Goal: Task Accomplishment & Management: Use online tool/utility

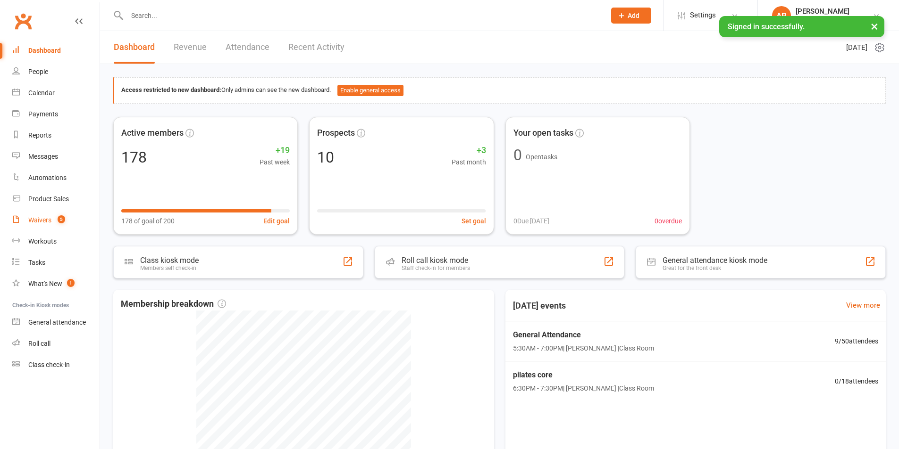
click at [44, 221] on div "Waivers" at bounding box center [39, 220] width 23 height 8
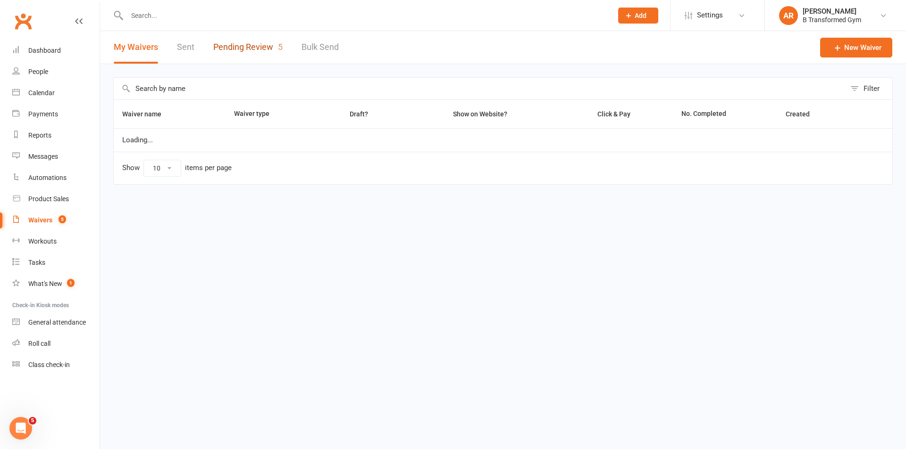
click at [252, 49] on link "Pending Review 5" at bounding box center [247, 47] width 69 height 33
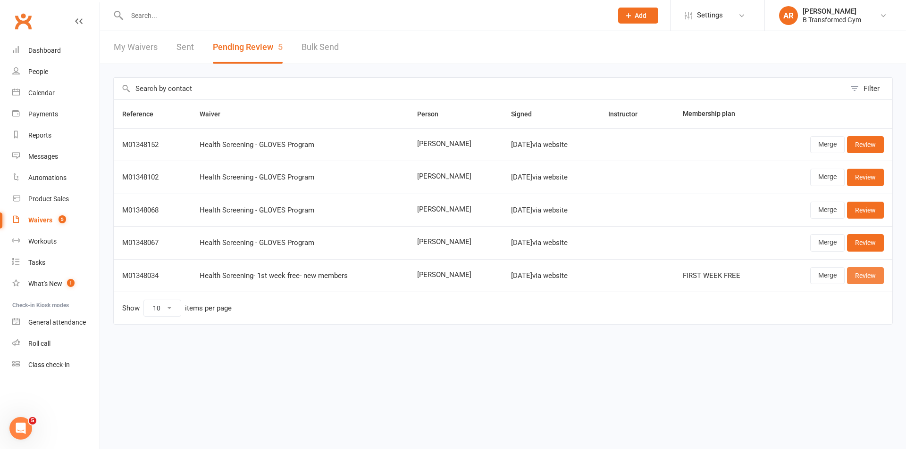
click at [861, 276] on link "Review" at bounding box center [865, 275] width 37 height 17
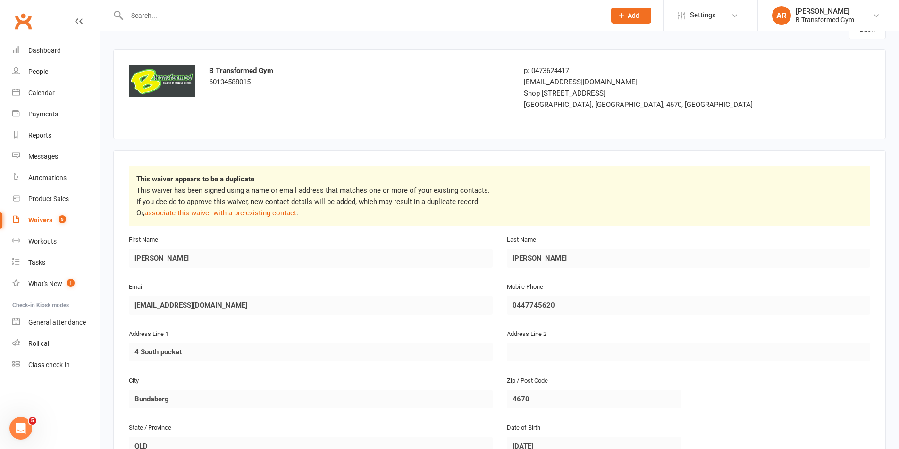
scroll to position [47, 0]
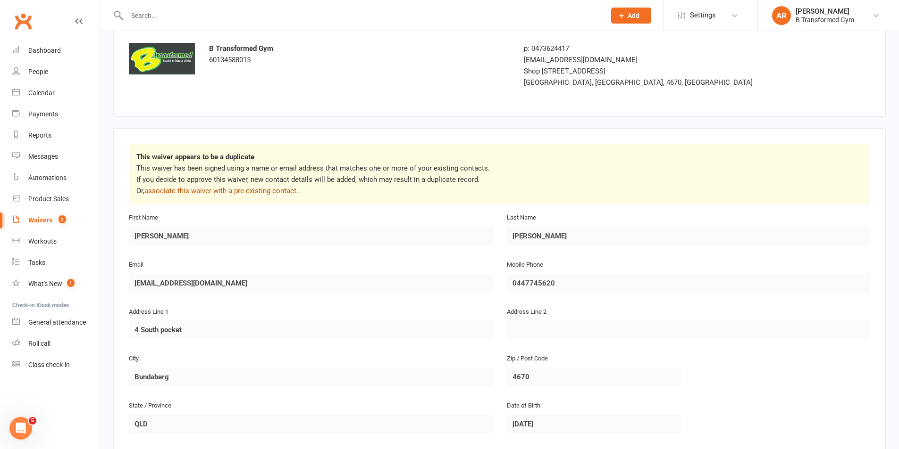
click at [208, 189] on link "associate this waiver with a pre-existing contact" at bounding box center [220, 191] width 152 height 8
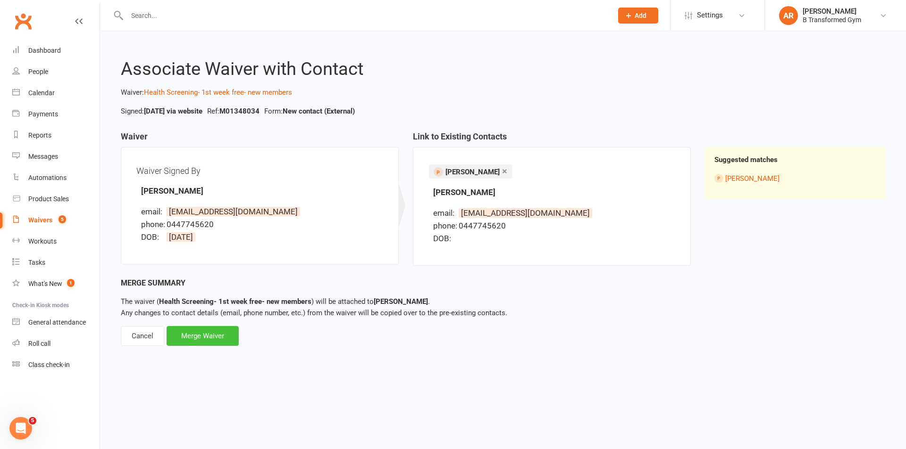
click at [211, 340] on div "Merge Waiver" at bounding box center [202, 336] width 72 height 20
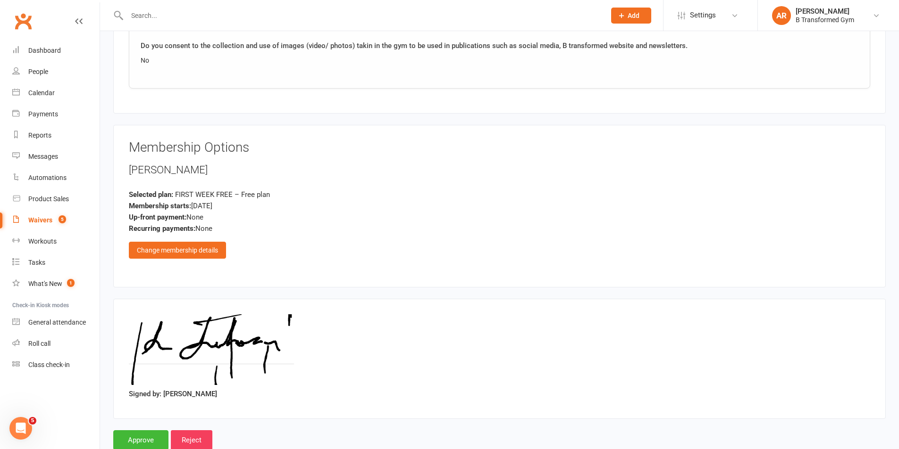
scroll to position [1584, 0]
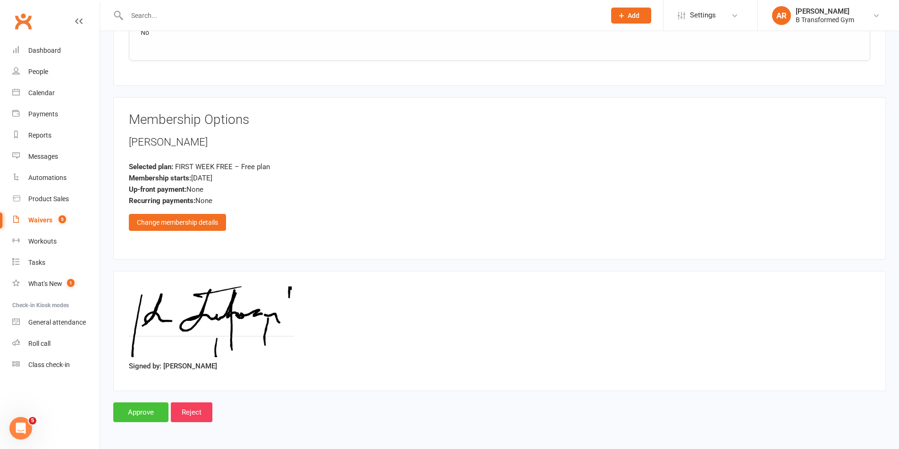
click at [140, 412] on input "Approve" at bounding box center [140, 413] width 55 height 20
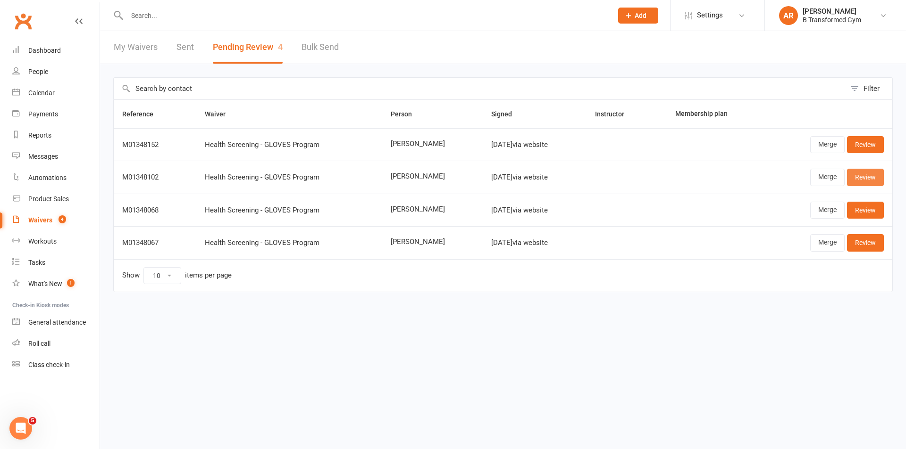
click at [880, 174] on link "Review" at bounding box center [865, 177] width 37 height 17
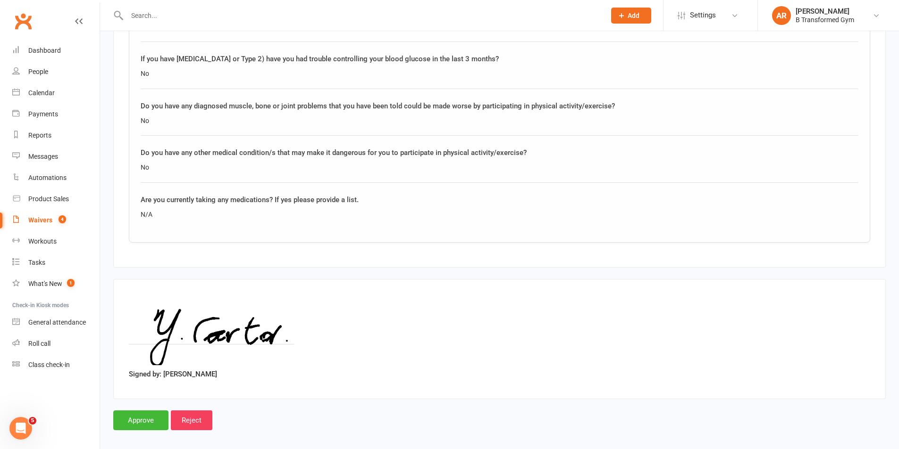
scroll to position [870, 0]
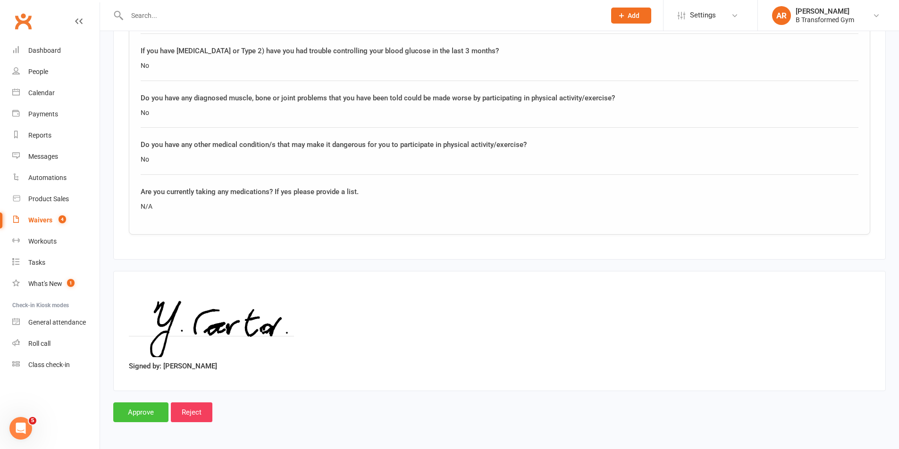
click at [150, 413] on input "Approve" at bounding box center [140, 413] width 55 height 20
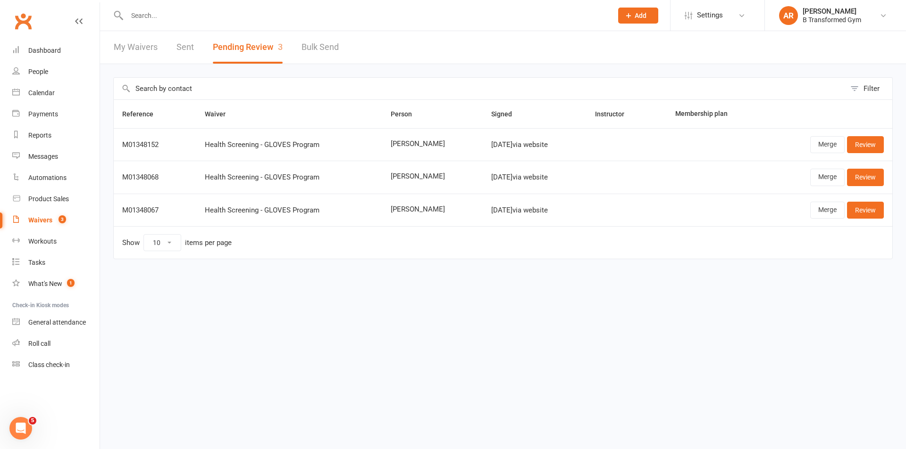
click at [146, 48] on link "My Waivers" at bounding box center [136, 47] width 44 height 33
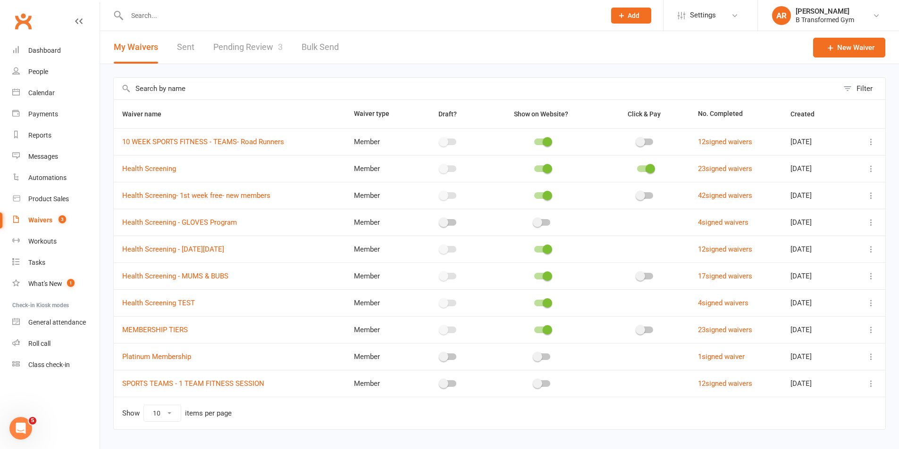
click at [243, 40] on link "Pending Review 3" at bounding box center [247, 47] width 69 height 33
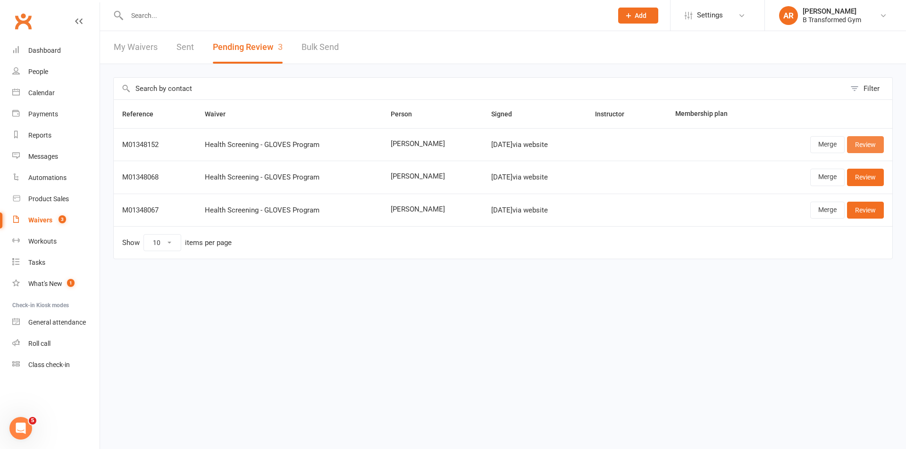
click at [865, 143] on link "Review" at bounding box center [865, 144] width 37 height 17
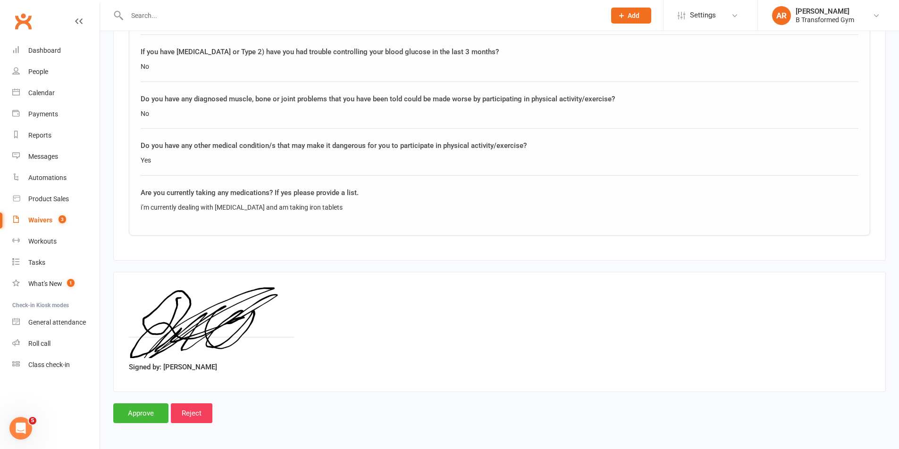
scroll to position [870, 0]
click at [147, 412] on input "Approve" at bounding box center [140, 413] width 55 height 20
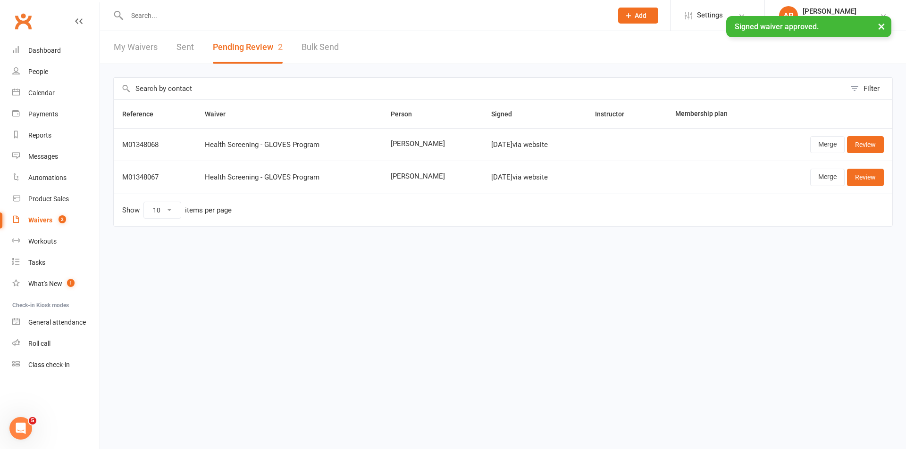
click at [152, 16] on div "× Signed waiver approved." at bounding box center [446, 16] width 893 height 0
click at [150, 16] on div "× Signed waiver approved." at bounding box center [446, 16] width 893 height 0
click at [149, 15] on input "text" at bounding box center [365, 15] width 482 height 13
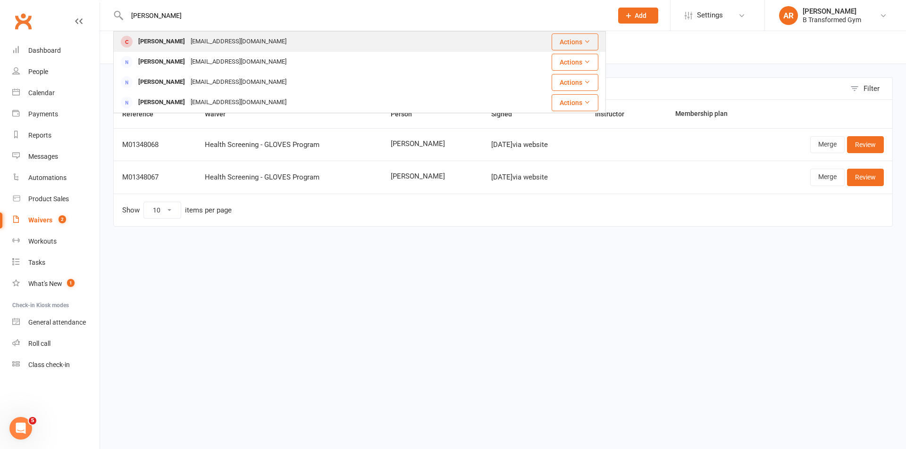
type input "[PERSON_NAME]"
click at [205, 45] on div "[EMAIL_ADDRESS][DOMAIN_NAME]" at bounding box center [238, 42] width 101 height 14
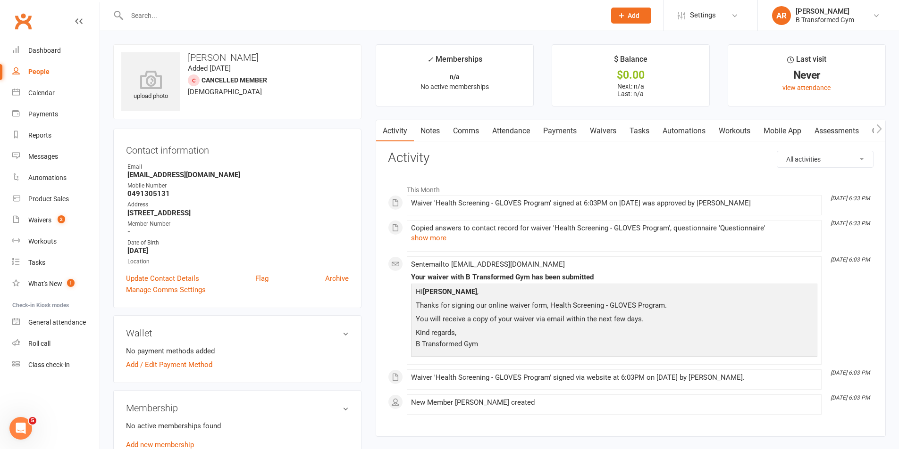
click at [427, 128] on link "Notes" at bounding box center [430, 131] width 33 height 22
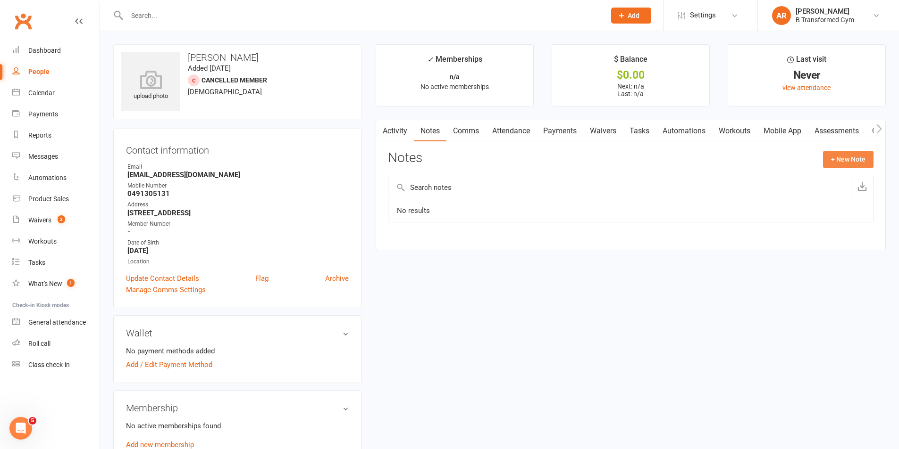
click at [848, 153] on button "+ New Note" at bounding box center [848, 159] width 50 height 17
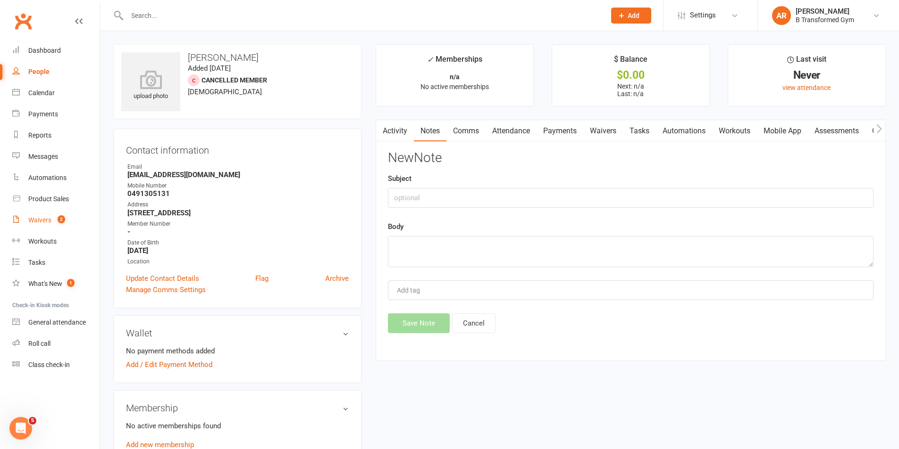
click at [43, 219] on div "Waivers" at bounding box center [39, 220] width 23 height 8
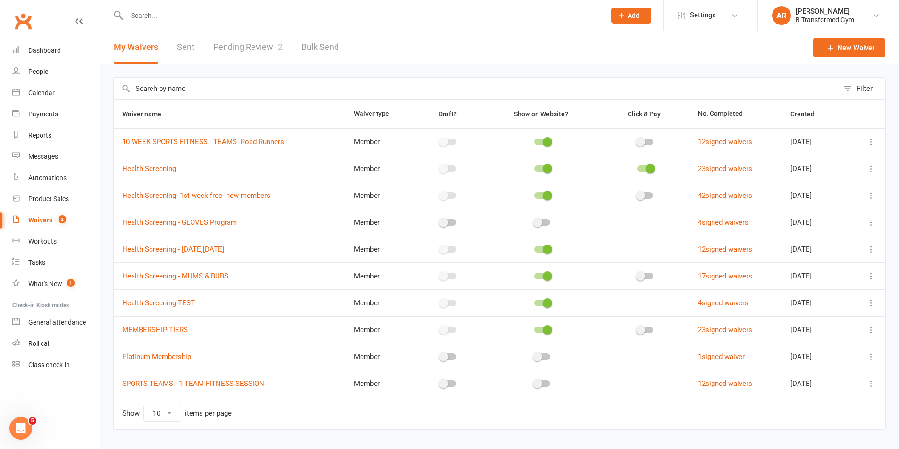
click at [257, 44] on link "Pending Review 2" at bounding box center [247, 47] width 69 height 33
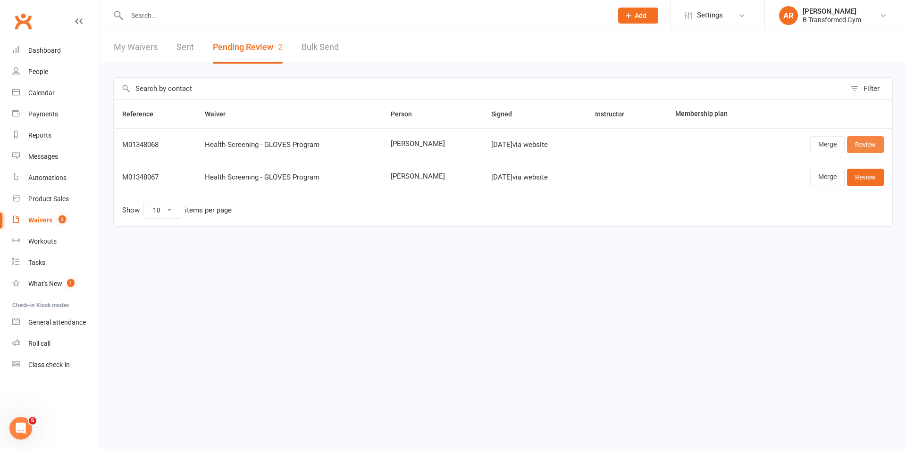
click at [864, 139] on link "Review" at bounding box center [865, 144] width 37 height 17
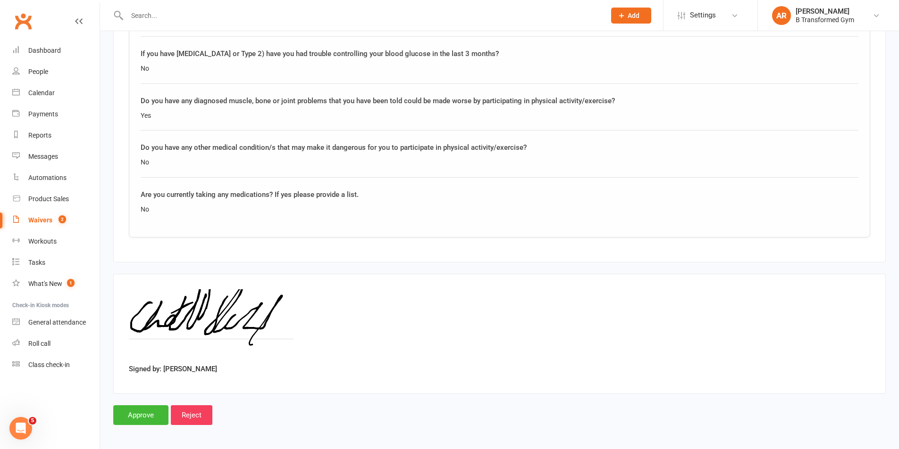
scroll to position [870, 0]
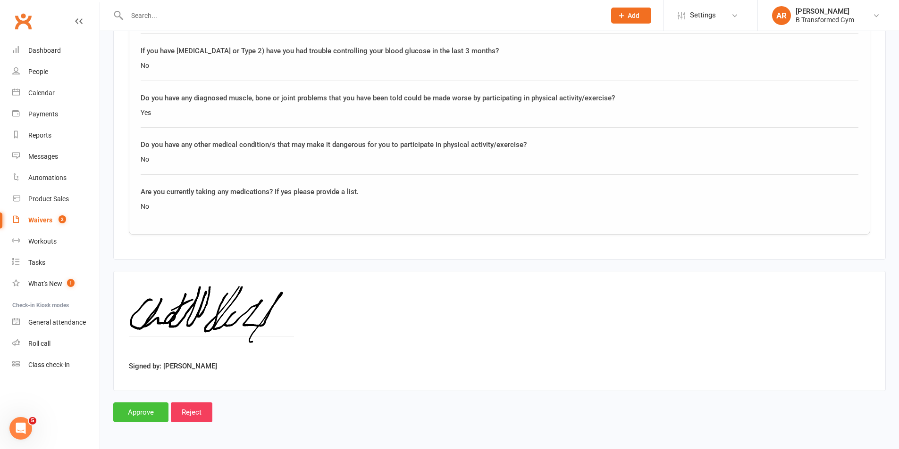
drag, startPoint x: 138, startPoint y: 409, endPoint x: 328, endPoint y: 358, distance: 196.8
click at [138, 409] on input "Approve" at bounding box center [140, 413] width 55 height 20
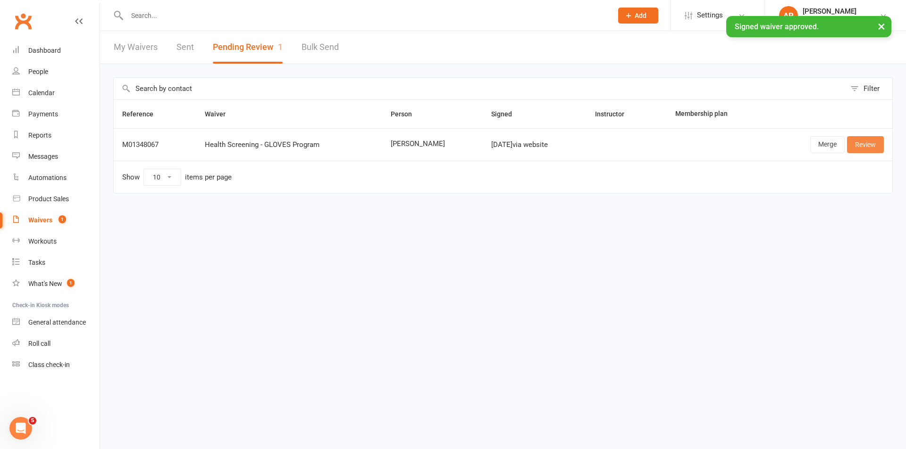
click at [863, 142] on link "Review" at bounding box center [865, 144] width 37 height 17
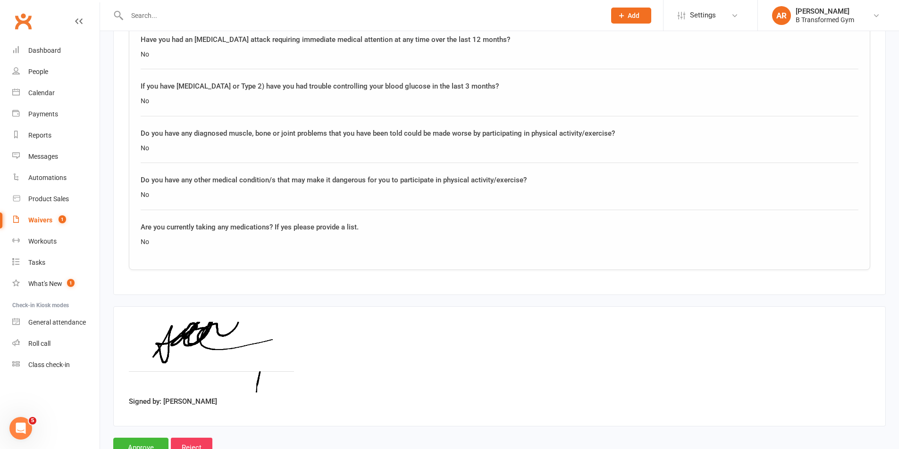
scroll to position [870, 0]
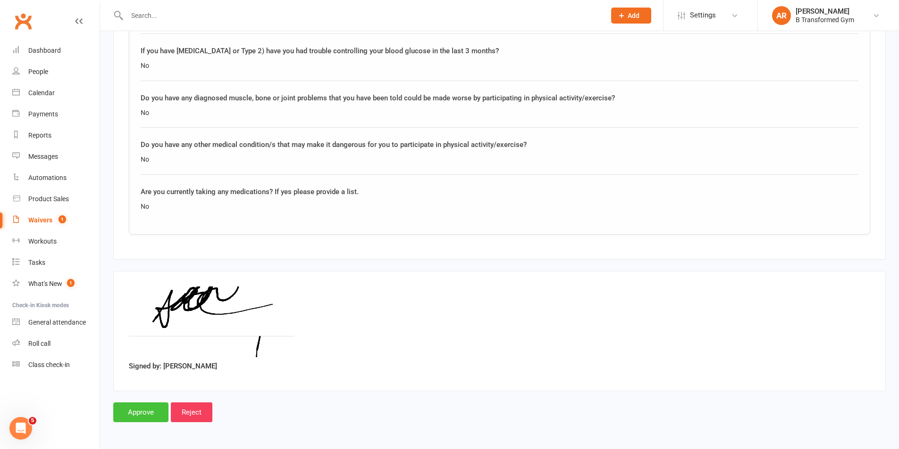
click at [144, 419] on input "Approve" at bounding box center [140, 413] width 55 height 20
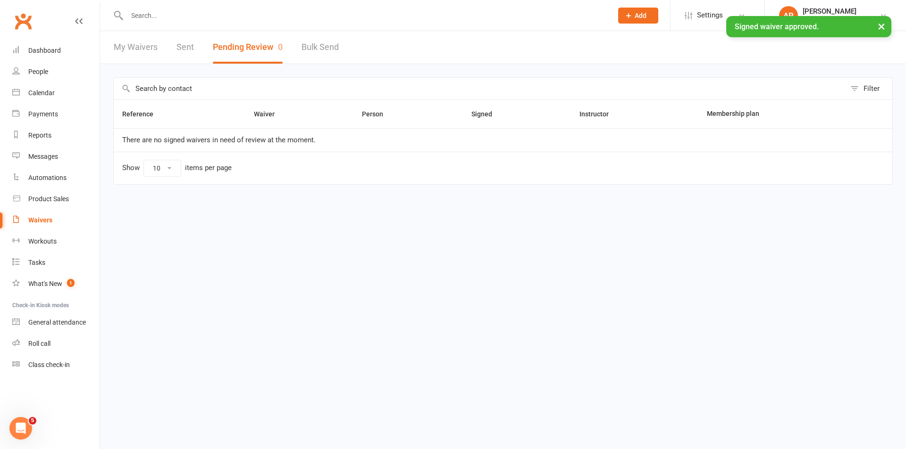
click at [139, 50] on link "My Waivers" at bounding box center [136, 47] width 44 height 33
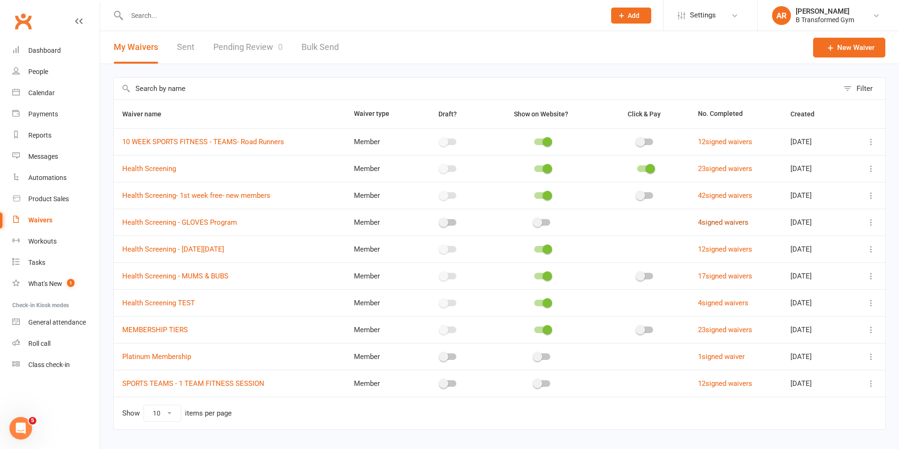
click at [712, 222] on link "4 signed waivers" at bounding box center [723, 222] width 50 height 8
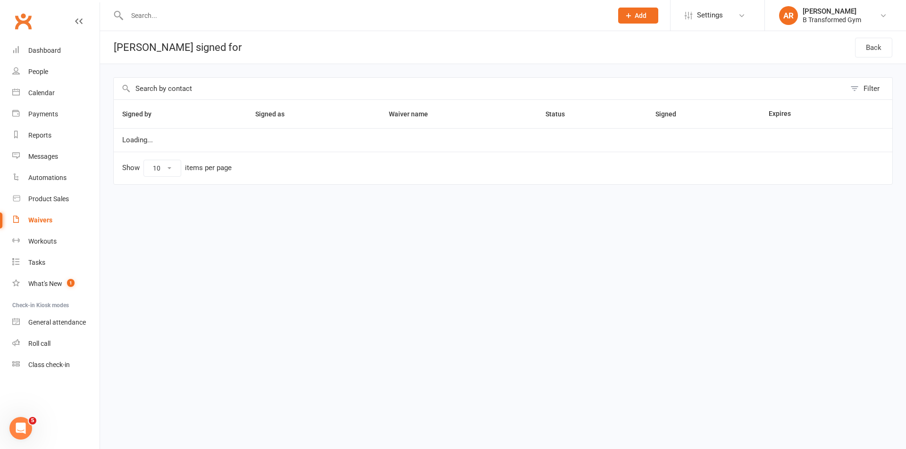
select select "25"
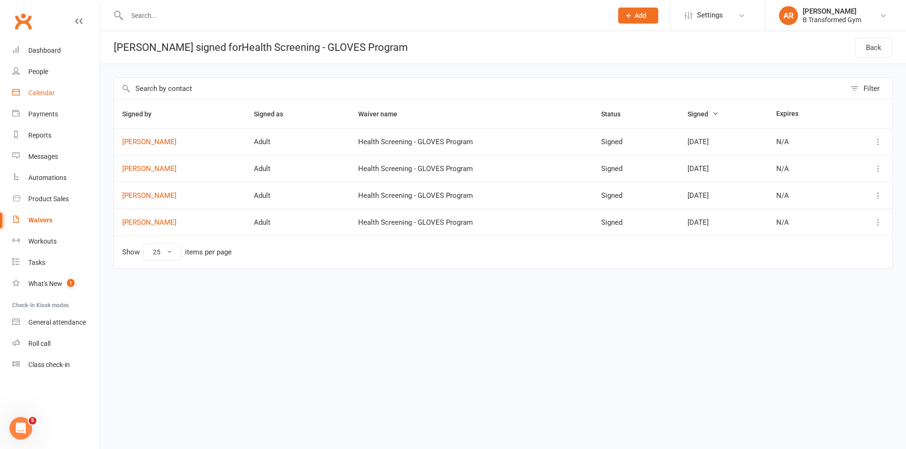
click at [34, 93] on div "Calendar" at bounding box center [41, 93] width 26 height 8
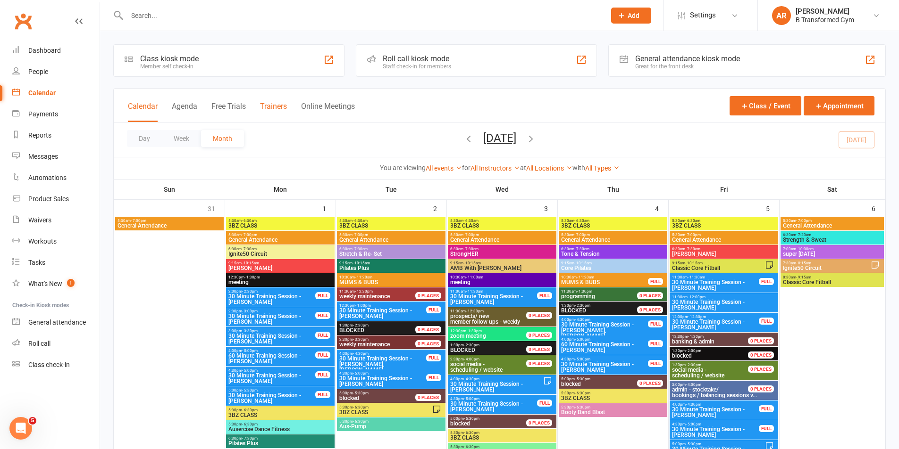
click at [283, 106] on button "Trainers" at bounding box center [273, 112] width 27 height 20
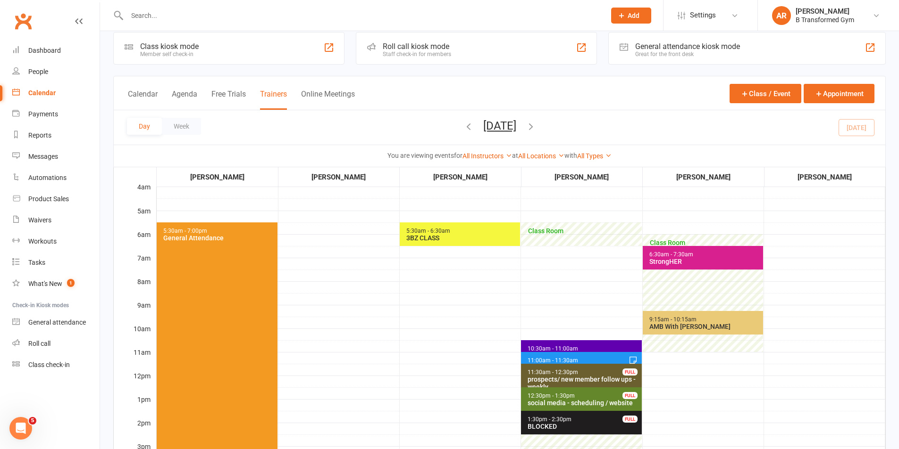
scroll to position [47, 0]
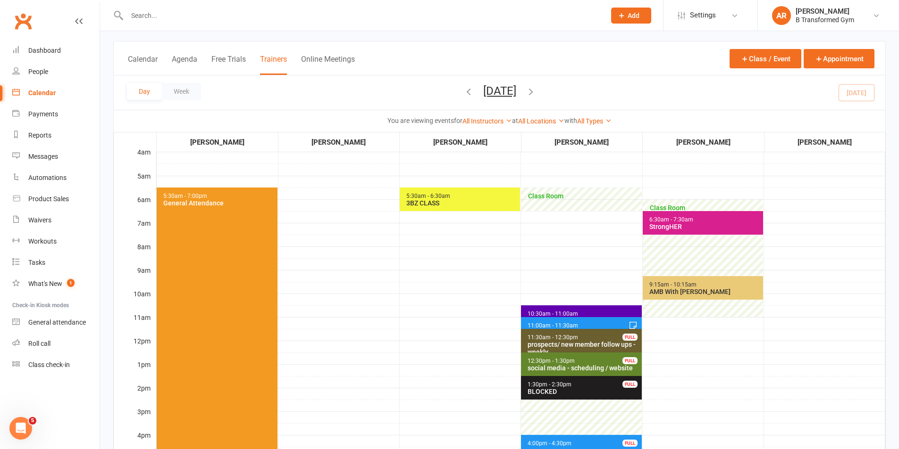
click at [572, 322] on span "11:00am - 11:30am 30 Minute Training Session - [PERSON_NAME] FULL" at bounding box center [581, 324] width 120 height 14
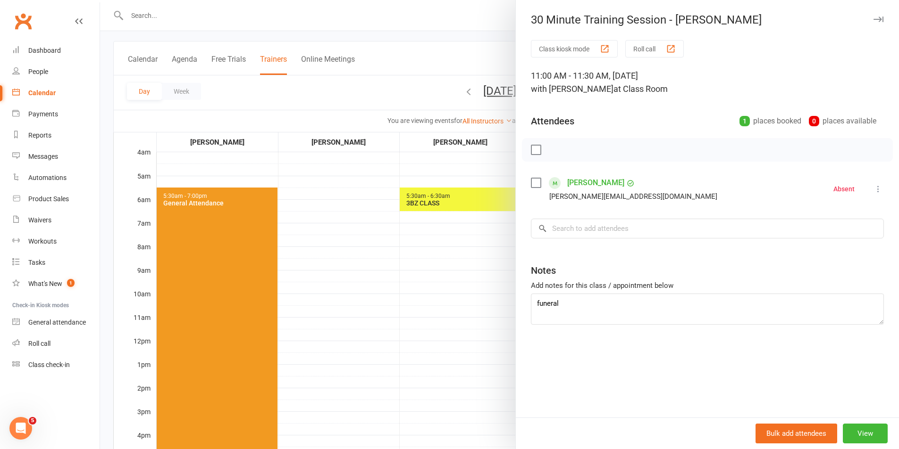
click at [446, 294] on div at bounding box center [499, 224] width 799 height 449
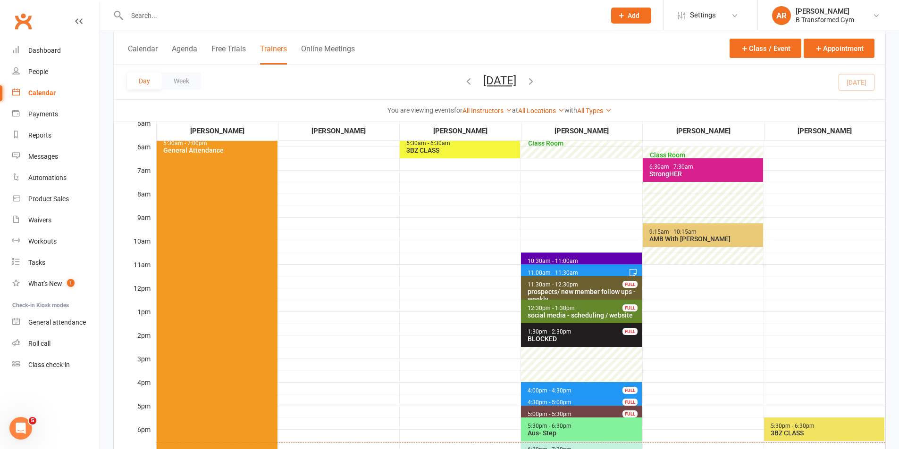
scroll to position [141, 0]
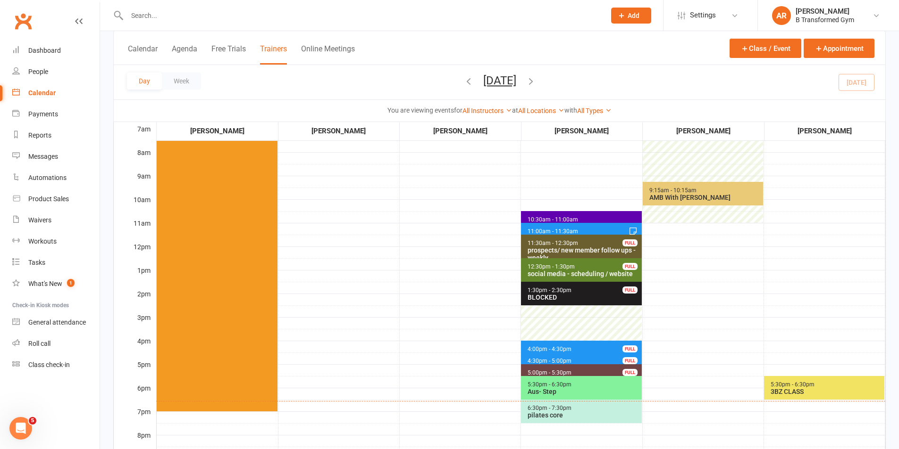
click at [566, 344] on span "4:00pm - 4:30pm 30 Minute Training Session - [PERSON_NAME] FULL" at bounding box center [581, 348] width 120 height 14
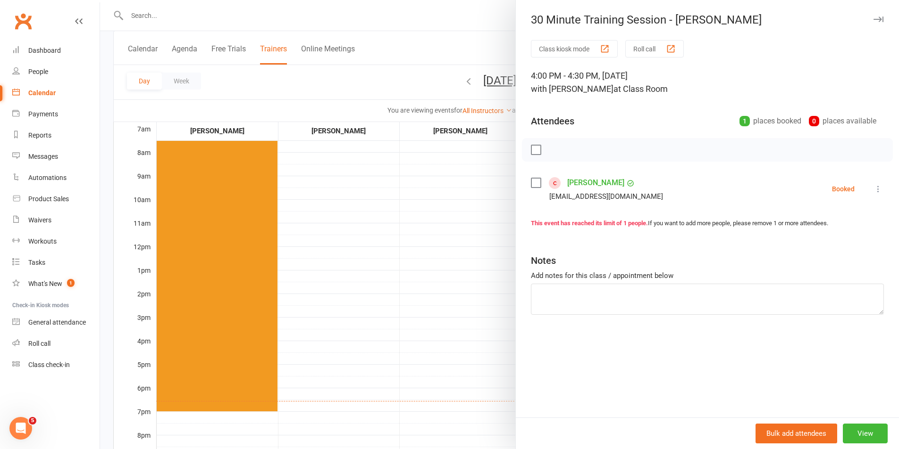
click at [531, 185] on label at bounding box center [535, 182] width 9 height 9
click at [575, 149] on icon "button" at bounding box center [576, 150] width 10 height 10
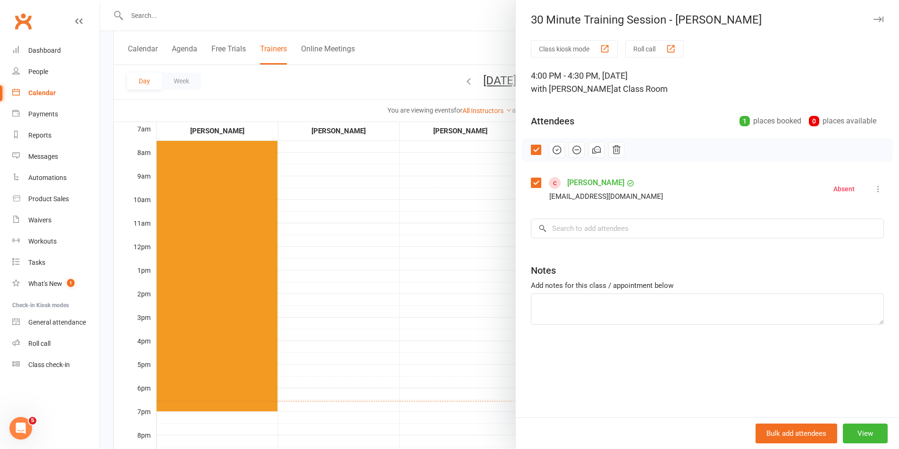
click at [359, 308] on div at bounding box center [499, 224] width 799 height 449
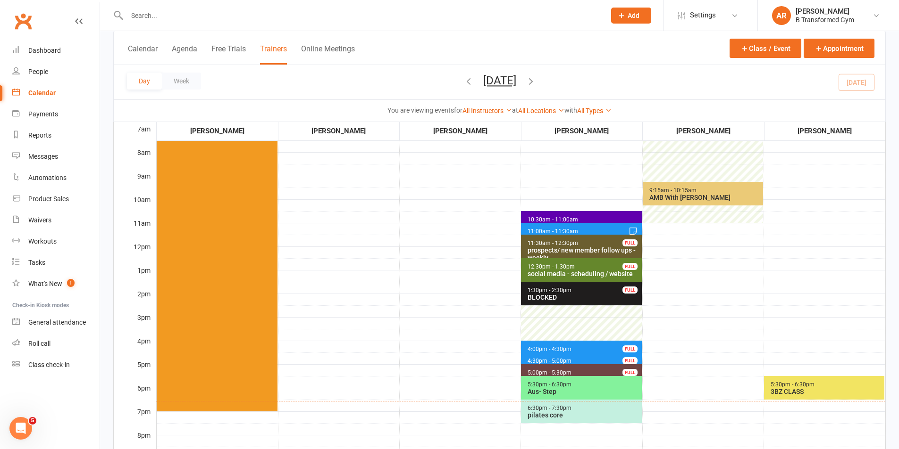
click at [585, 355] on span "4:30pm - 5:00pm 30 Minute Training Session - [PERSON_NAME] FULL" at bounding box center [581, 360] width 120 height 14
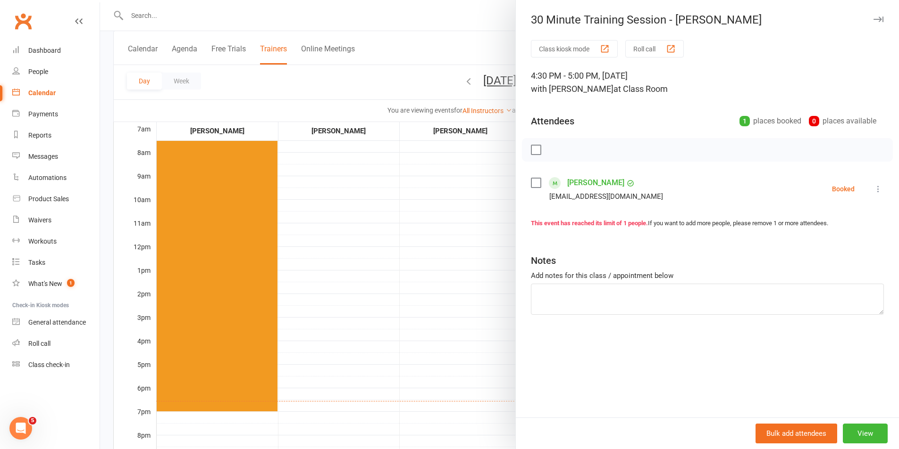
click at [533, 182] on label at bounding box center [535, 182] width 9 height 9
click at [552, 148] on icon "button" at bounding box center [556, 150] width 10 height 10
click at [464, 253] on div at bounding box center [499, 224] width 799 height 449
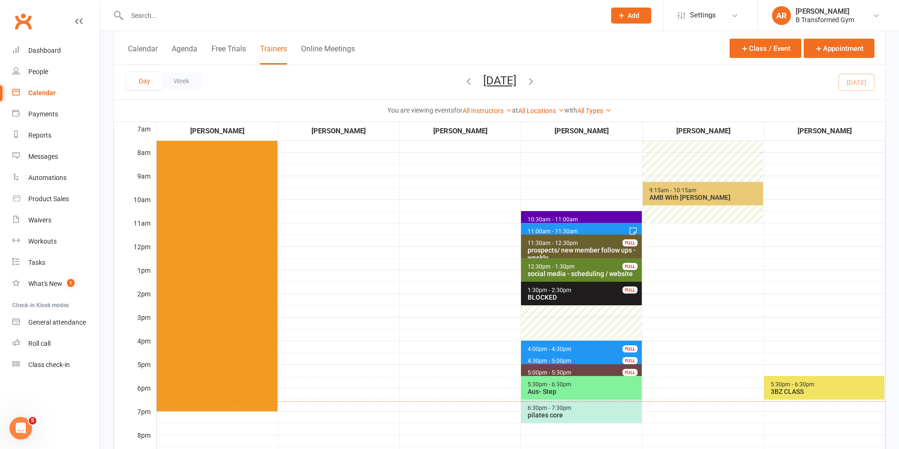
click at [832, 392] on div "3BZ CLASS" at bounding box center [826, 392] width 112 height 8
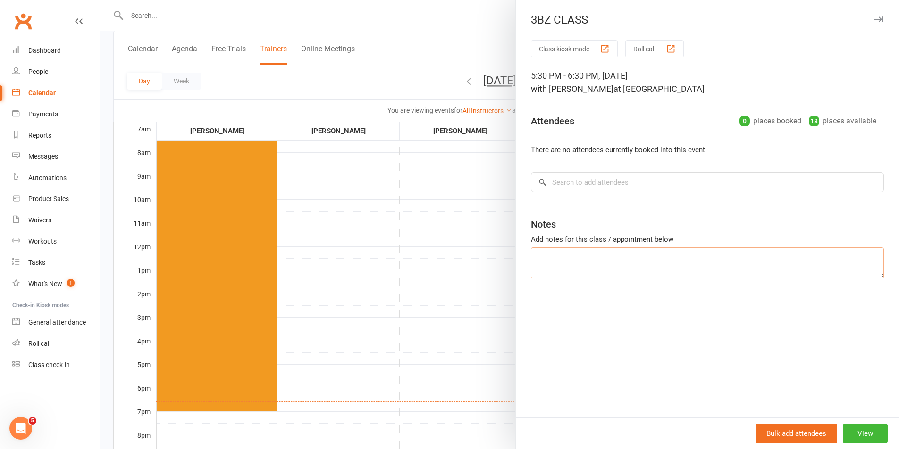
click at [615, 260] on textarea at bounding box center [707, 263] width 353 height 31
type textarea "[PERSON_NAME] - 1st class"
drag, startPoint x: 461, startPoint y: 353, endPoint x: 613, endPoint y: 256, distance: 180.3
click at [463, 352] on div at bounding box center [499, 224] width 799 height 449
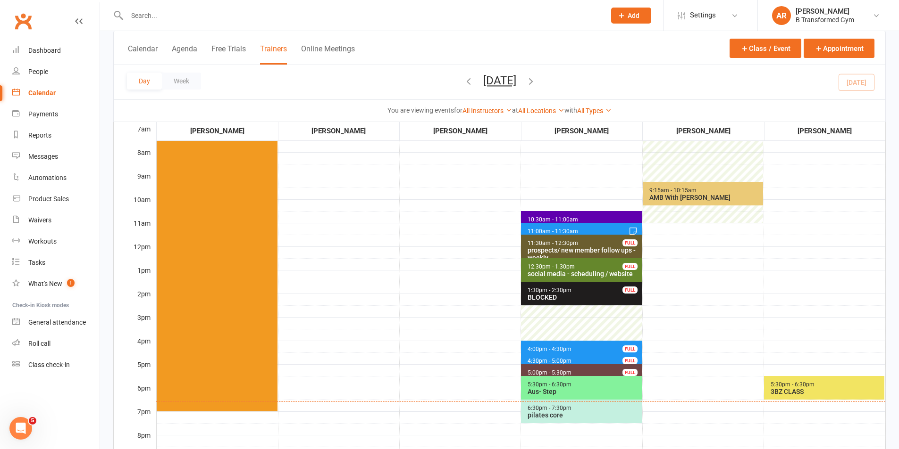
click at [598, 388] on div "Aus- Step" at bounding box center [583, 392] width 112 height 8
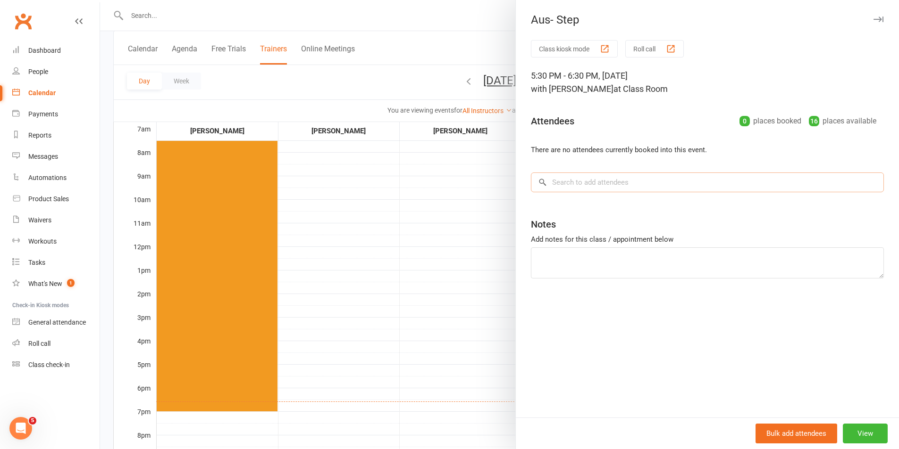
click at [581, 191] on input "search" at bounding box center [707, 183] width 353 height 20
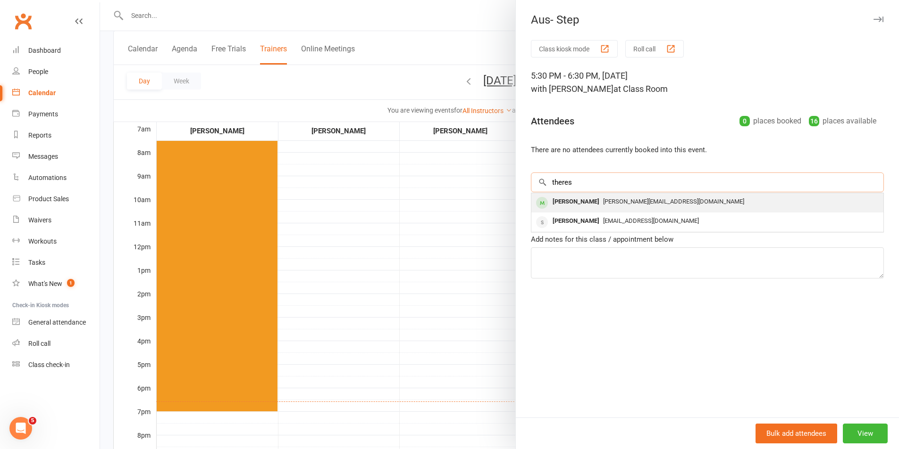
type input "theres"
click at [585, 200] on div "[PERSON_NAME]" at bounding box center [576, 202] width 54 height 14
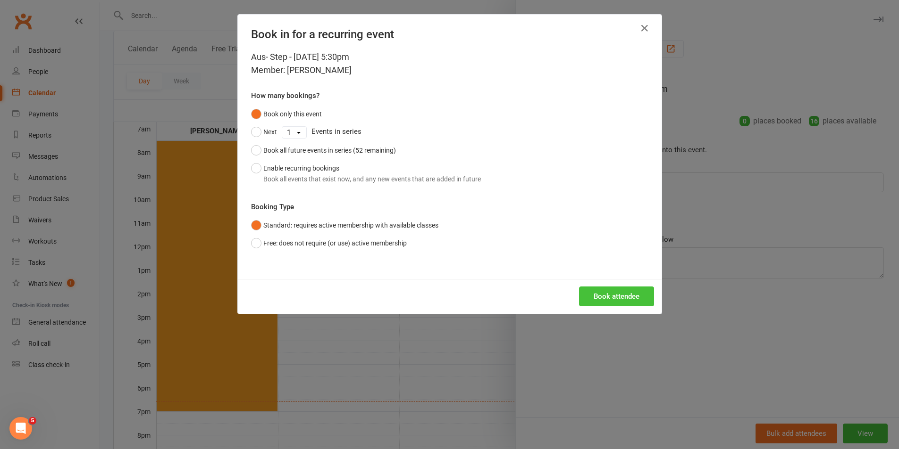
click at [599, 299] on button "Book attendee" at bounding box center [616, 297] width 75 height 20
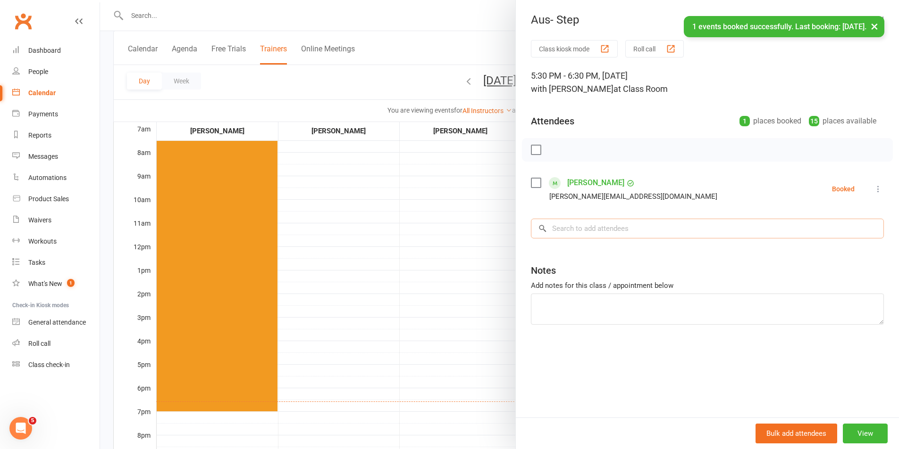
click at [609, 229] on input "search" at bounding box center [707, 229] width 353 height 20
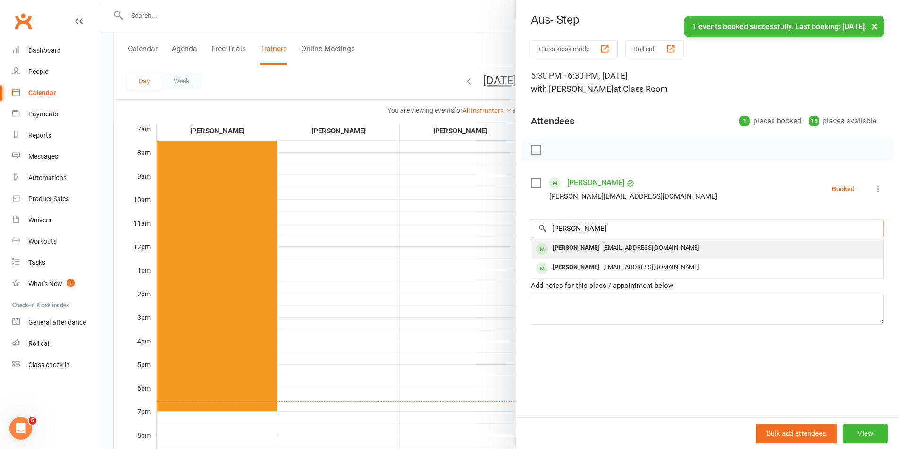
type input "[PERSON_NAME]"
click at [605, 252] on div "[EMAIL_ADDRESS][DOMAIN_NAME]" at bounding box center [707, 248] width 344 height 14
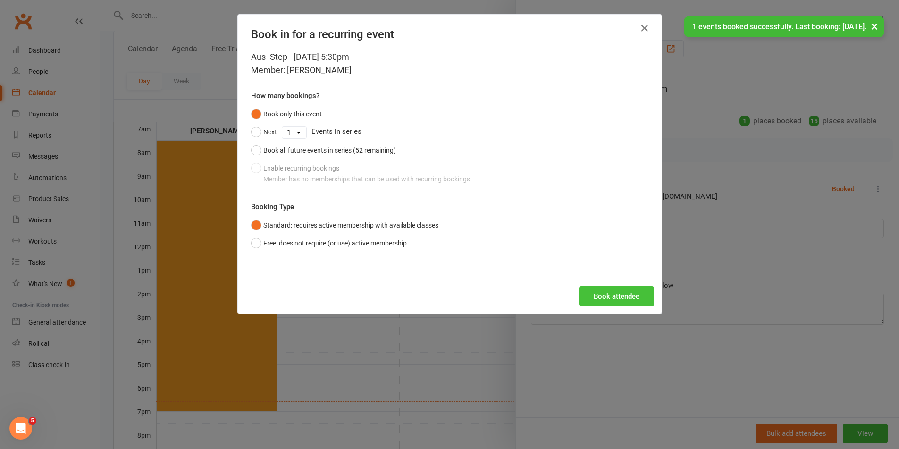
click at [599, 292] on button "Book attendee" at bounding box center [616, 297] width 75 height 20
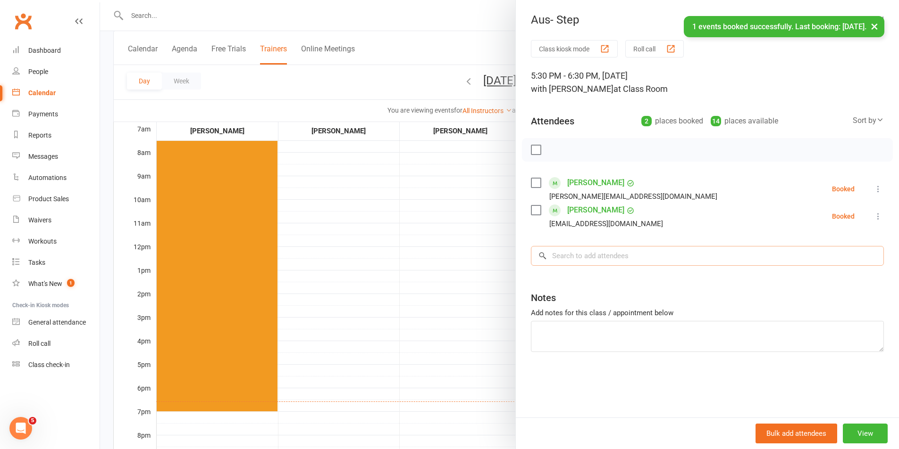
click at [596, 258] on input "search" at bounding box center [707, 256] width 353 height 20
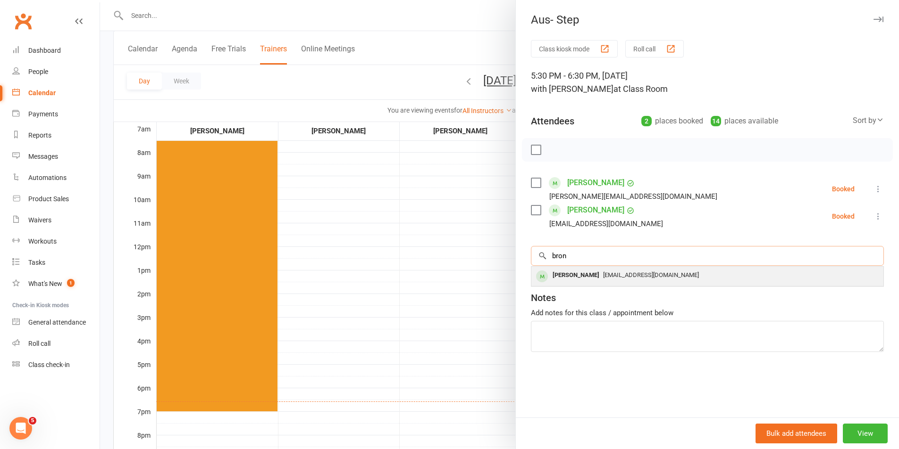
type input "bron"
click at [596, 271] on div "[PERSON_NAME]" at bounding box center [576, 276] width 54 height 14
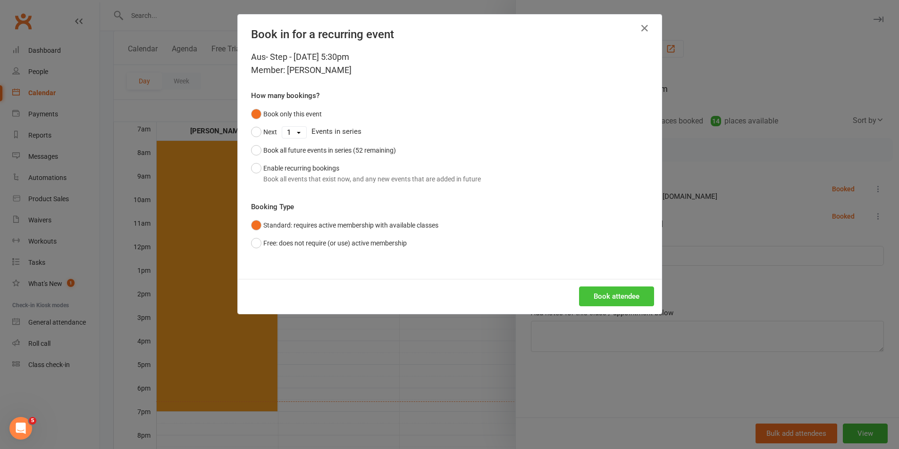
click at [604, 296] on button "Book attendee" at bounding box center [616, 297] width 75 height 20
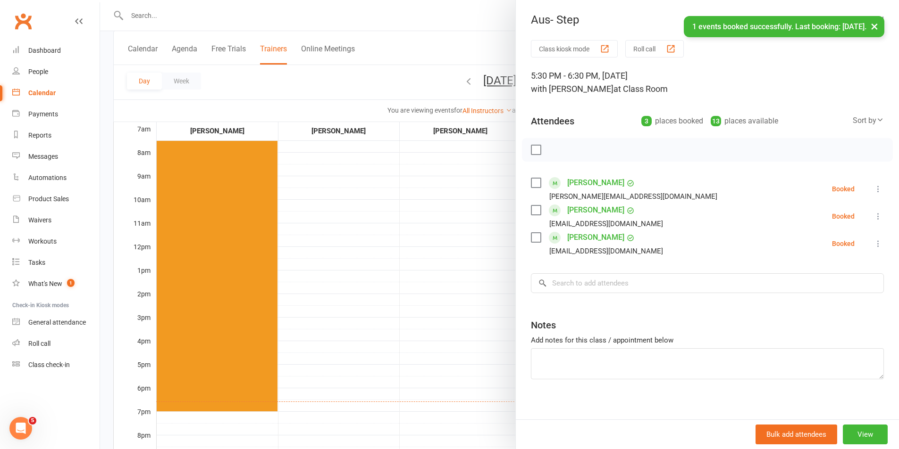
click at [531, 150] on label at bounding box center [535, 149] width 9 height 9
click at [555, 148] on icon "button" at bounding box center [556, 150] width 10 height 10
click at [474, 246] on div at bounding box center [499, 224] width 799 height 449
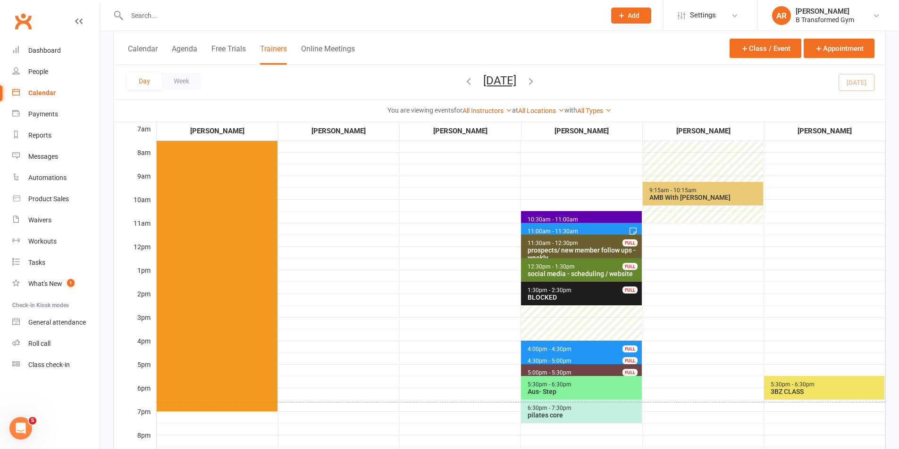
scroll to position [189, 0]
